Goal: Information Seeking & Learning: Learn about a topic

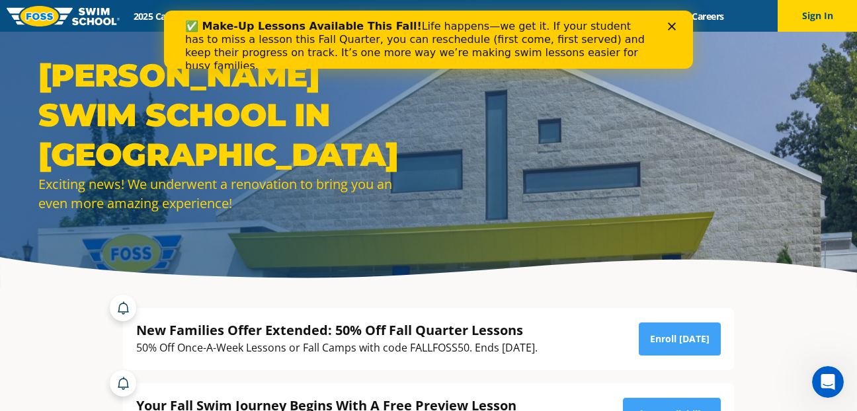
click at [673, 22] on icon "Close" at bounding box center [672, 26] width 8 height 8
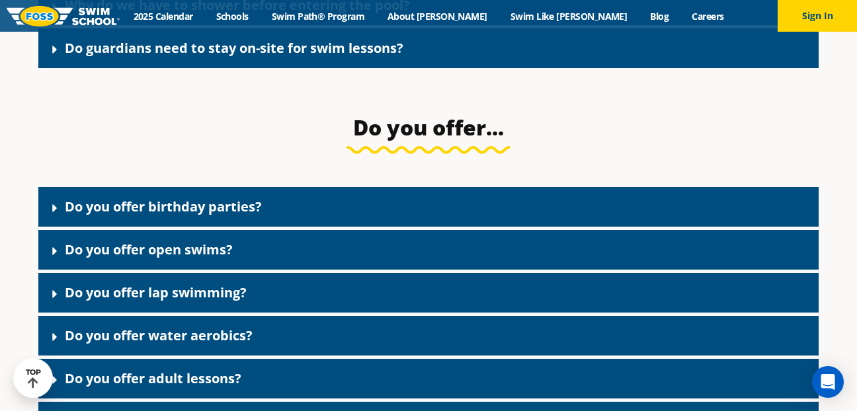
scroll to position [2186, 0]
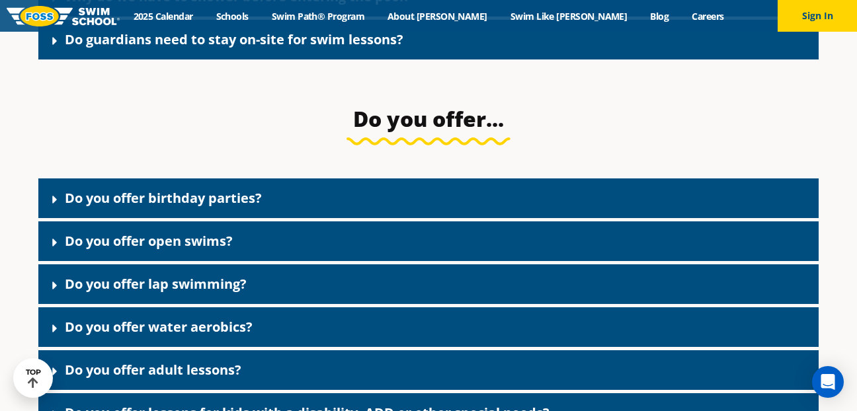
click at [51, 249] on icon at bounding box center [54, 242] width 13 height 13
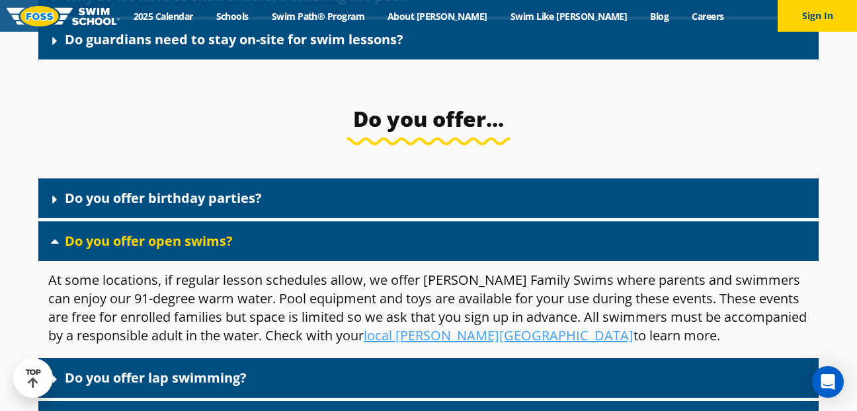
click at [54, 248] on icon at bounding box center [54, 241] width 13 height 13
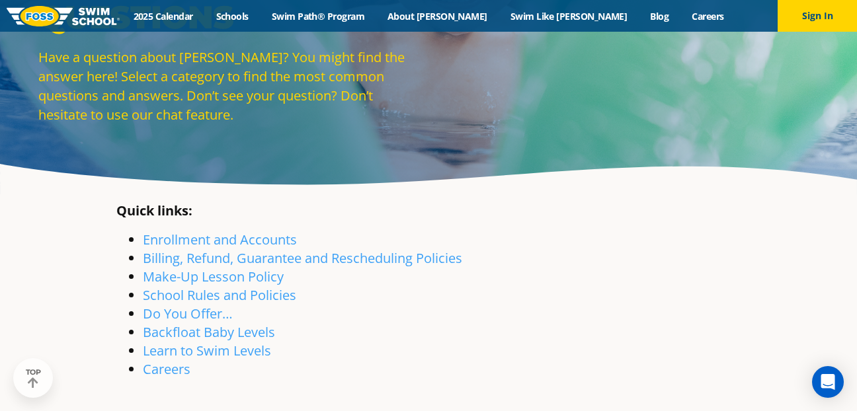
scroll to position [102, 0]
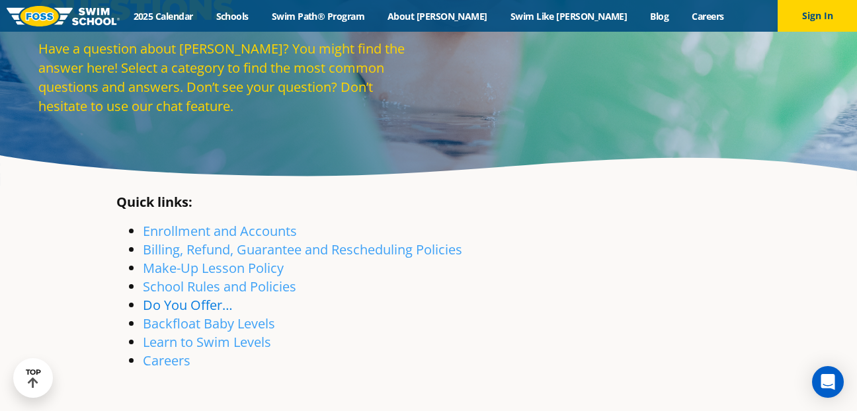
click at [192, 307] on link "Do You Offer…" at bounding box center [188, 305] width 90 height 18
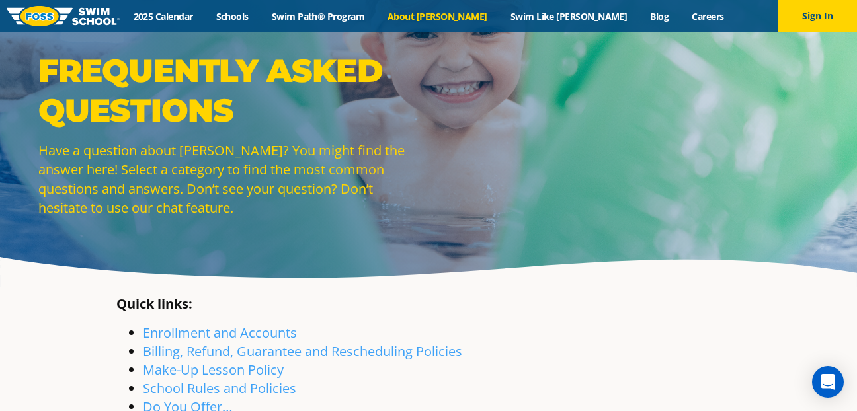
click at [464, 13] on link "About [PERSON_NAME]" at bounding box center [437, 16] width 123 height 13
